Goal: Transaction & Acquisition: Download file/media

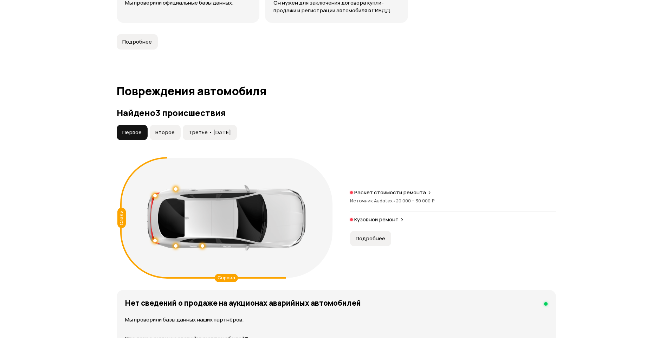
scroll to position [668, 0]
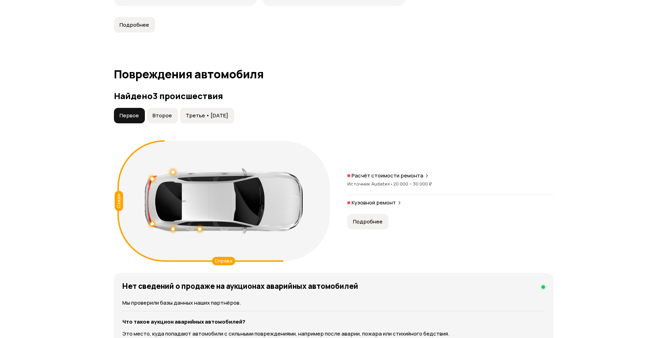
click at [369, 218] on span "Подробнее" at bounding box center [368, 221] width 30 height 7
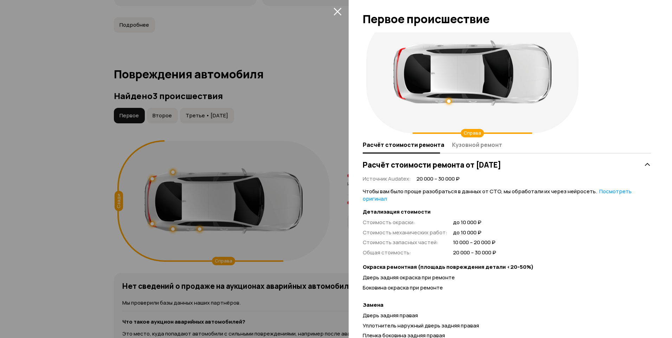
scroll to position [35, 0]
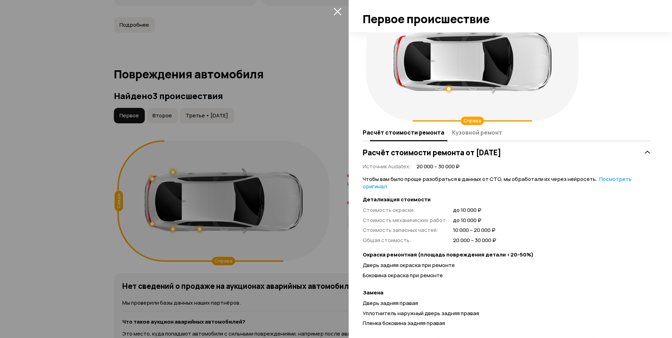
click at [465, 131] on span "Кузовной ремонт" at bounding box center [477, 132] width 50 height 7
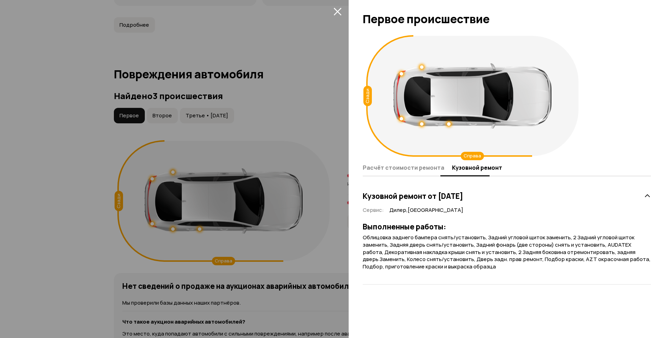
click at [388, 167] on span "Расчёт стоимости ремонта" at bounding box center [404, 167] width 82 height 7
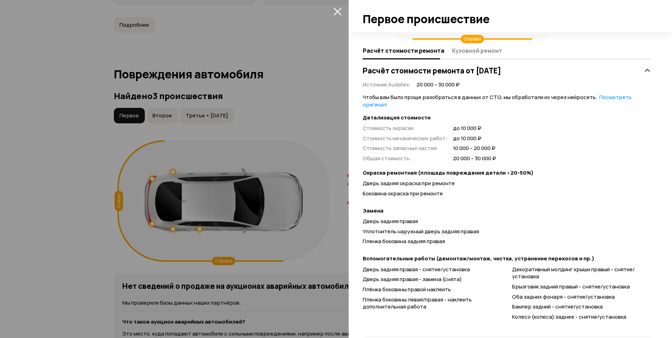
scroll to position [129, 0]
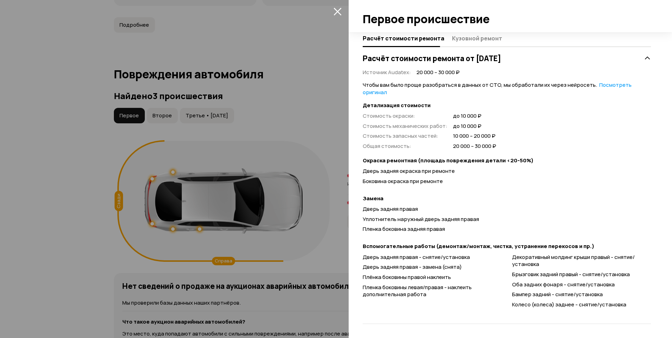
click at [337, 13] on icon "закрыть" at bounding box center [338, 11] width 8 height 8
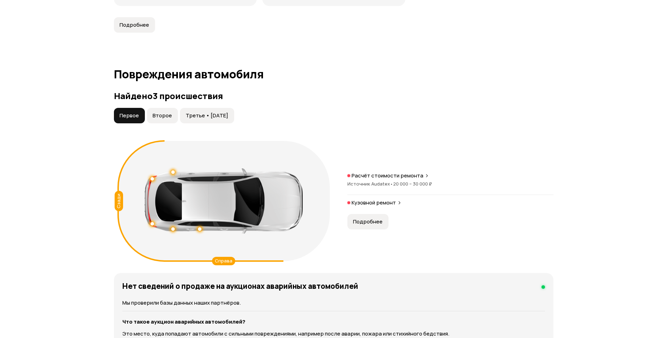
drag, startPoint x: 157, startPoint y: 110, endPoint x: 257, endPoint y: 149, distance: 107.8
click at [157, 112] on span "Второе" at bounding box center [162, 115] width 19 height 7
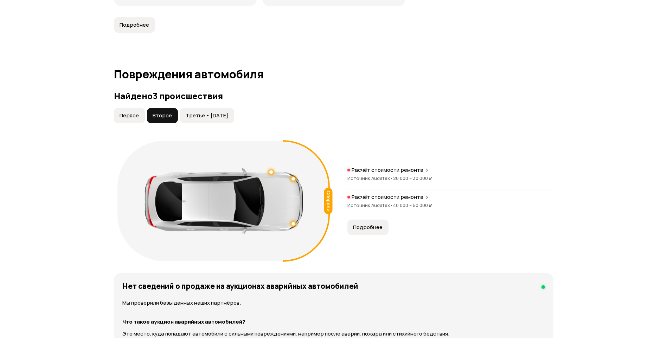
click at [364, 224] on span "Подробнее" at bounding box center [368, 227] width 30 height 7
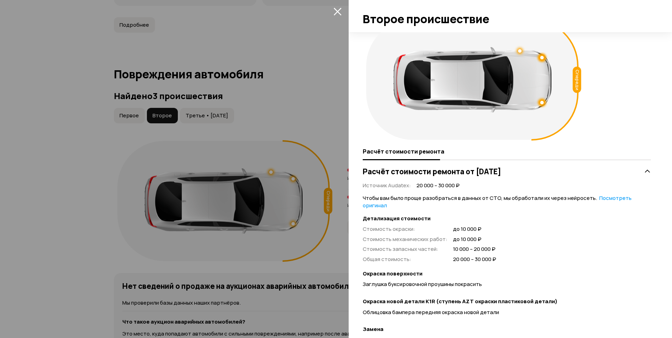
scroll to position [0, 0]
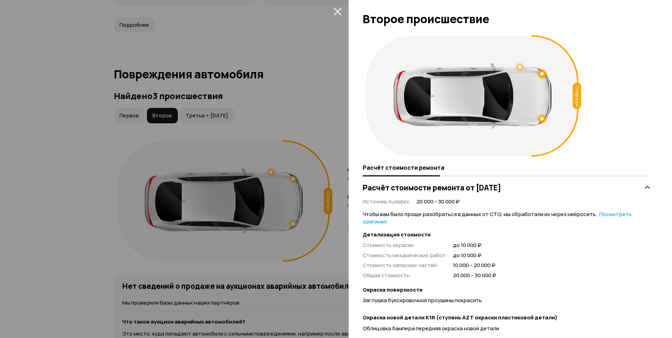
click at [337, 11] on icon "закрыть" at bounding box center [338, 12] width 8 height 8
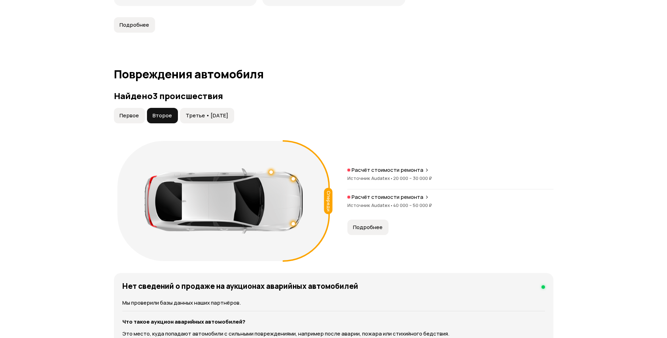
click at [208, 112] on span "Третье • [DATE]" at bounding box center [207, 115] width 43 height 7
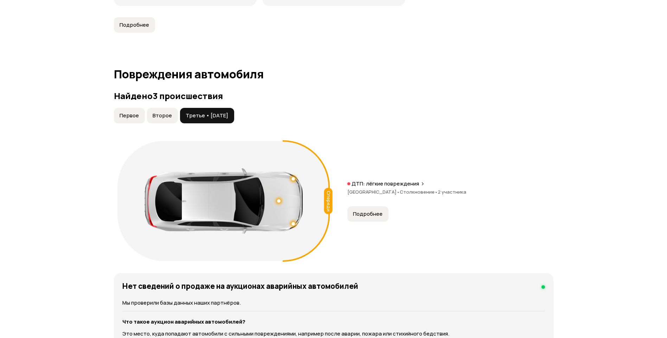
click at [374, 211] on span "Подробнее" at bounding box center [368, 214] width 30 height 7
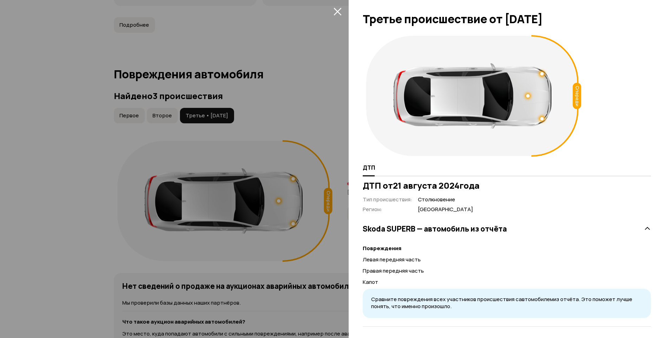
click at [339, 13] on icon "закрыть" at bounding box center [338, 12] width 8 height 8
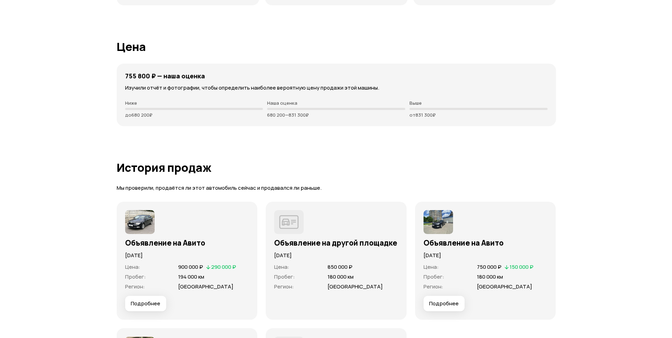
scroll to position [2040, 0]
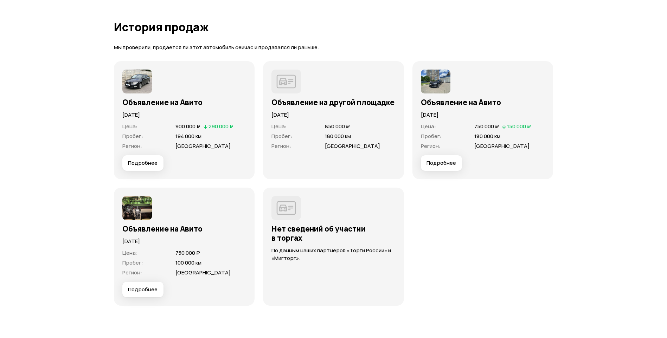
click at [141, 159] on button "Подробнее" at bounding box center [142, 162] width 41 height 15
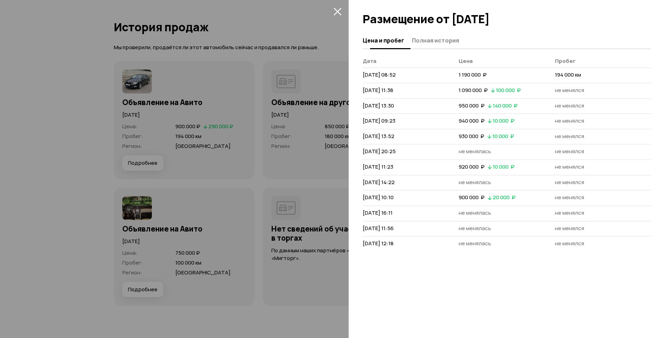
click at [439, 38] on span "Полная история" at bounding box center [435, 40] width 47 height 7
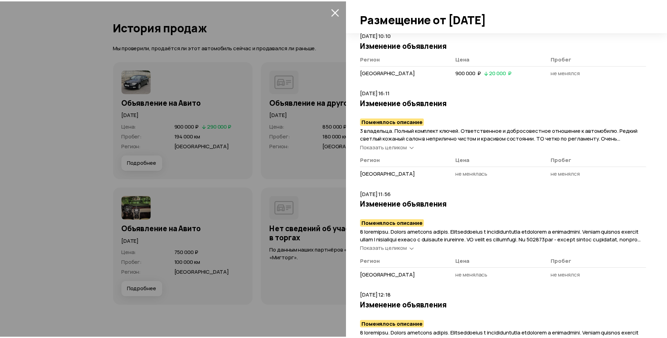
scroll to position [719, 0]
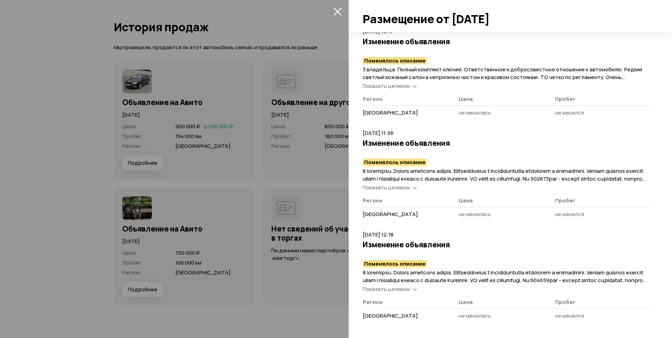
click at [57, 131] on div at bounding box center [336, 169] width 672 height 338
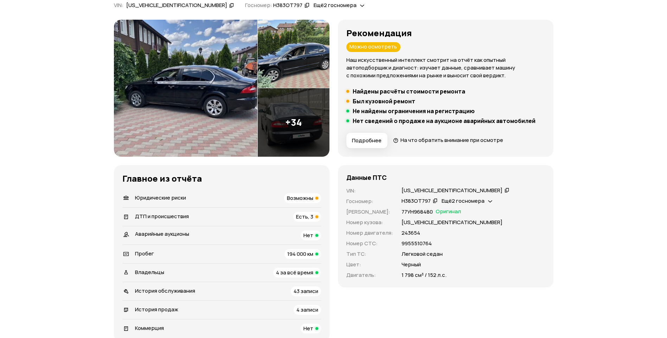
scroll to position [0, 0]
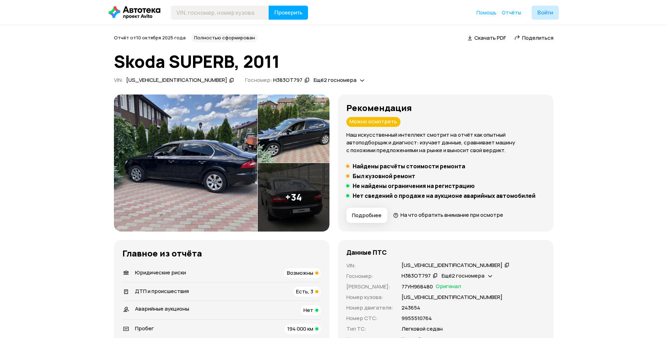
click at [479, 40] on span "Скачать PDF" at bounding box center [490, 37] width 32 height 7
drag, startPoint x: 80, startPoint y: 68, endPoint x: 80, endPoint y: 62, distance: 6.0
